Goal: Transaction & Acquisition: Purchase product/service

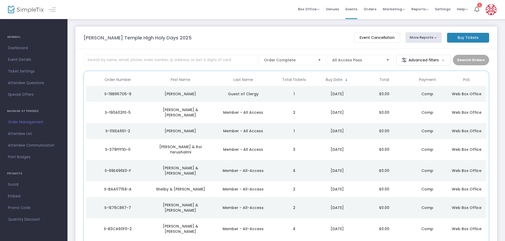
click at [466, 41] on m-button "Buy Tickets" at bounding box center [468, 38] width 42 height 10
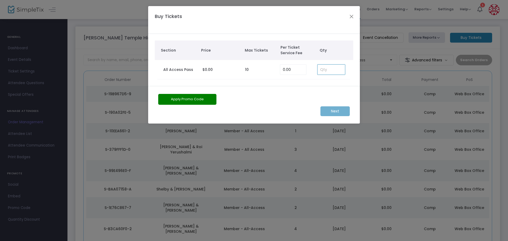
click at [331, 70] on input at bounding box center [330, 70] width 27 height 10
type input "1"
click at [341, 108] on m-button "Next" at bounding box center [334, 111] width 29 height 10
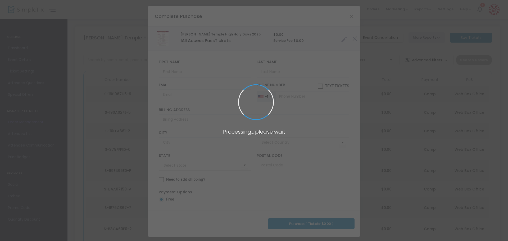
type input "[GEOGRAPHIC_DATA]"
type input "[US_STATE]"
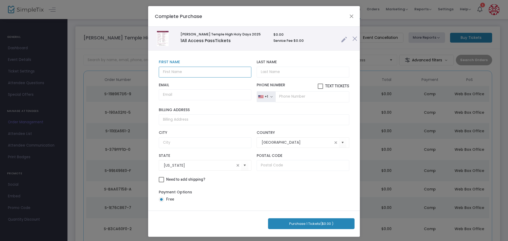
click at [187, 74] on input "text" at bounding box center [205, 72] width 93 height 11
type input "[PERSON_NAME]"
type input "Guest of Clergy"
type input "[EMAIL_ADDRESS][DOMAIN_NAME]"
click at [322, 223] on button "Purchase 1 Tickets ($0.00 )" at bounding box center [311, 223] width 86 height 11
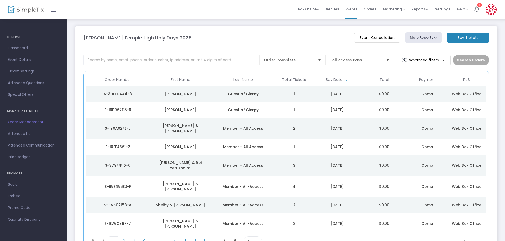
click at [433, 38] on button "More Reports" at bounding box center [423, 37] width 36 height 11
drag, startPoint x: 432, startPoint y: 39, endPoint x: 428, endPoint y: 38, distance: 3.7
click at [432, 39] on button "More Reports" at bounding box center [423, 37] width 36 height 11
click at [24, 136] on span "Attendee List" at bounding box center [34, 133] width 52 height 7
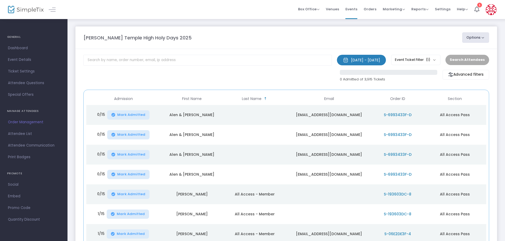
click at [478, 36] on button "Options" at bounding box center [475, 37] width 27 height 11
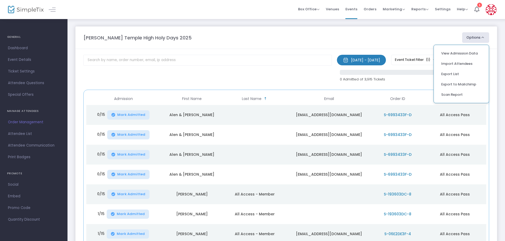
click at [459, 62] on li "Import Attendees" at bounding box center [461, 63] width 49 height 10
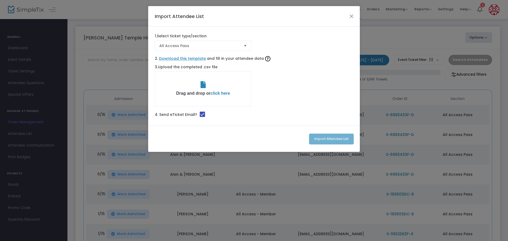
click at [200, 115] on span at bounding box center [202, 114] width 5 height 5
click at [202, 117] on input "checkbox" at bounding box center [202, 117] width 0 height 0
checkbox input "false"
